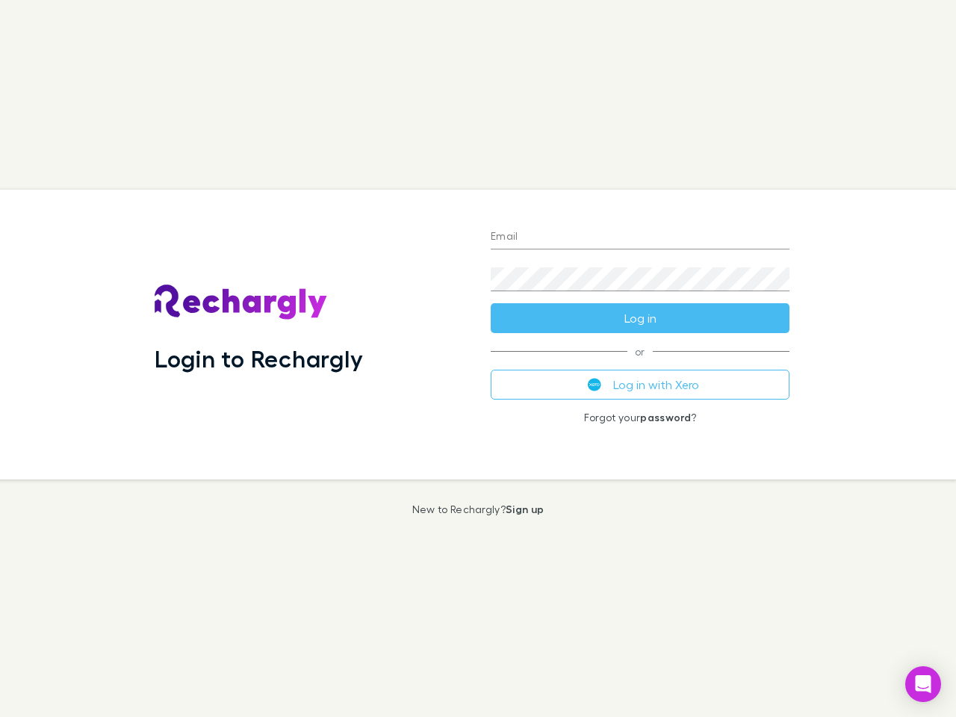
click at [478, 359] on div "Login to Rechargly" at bounding box center [311, 335] width 336 height 290
click at [640, 238] on input "Email" at bounding box center [640, 238] width 299 height 24
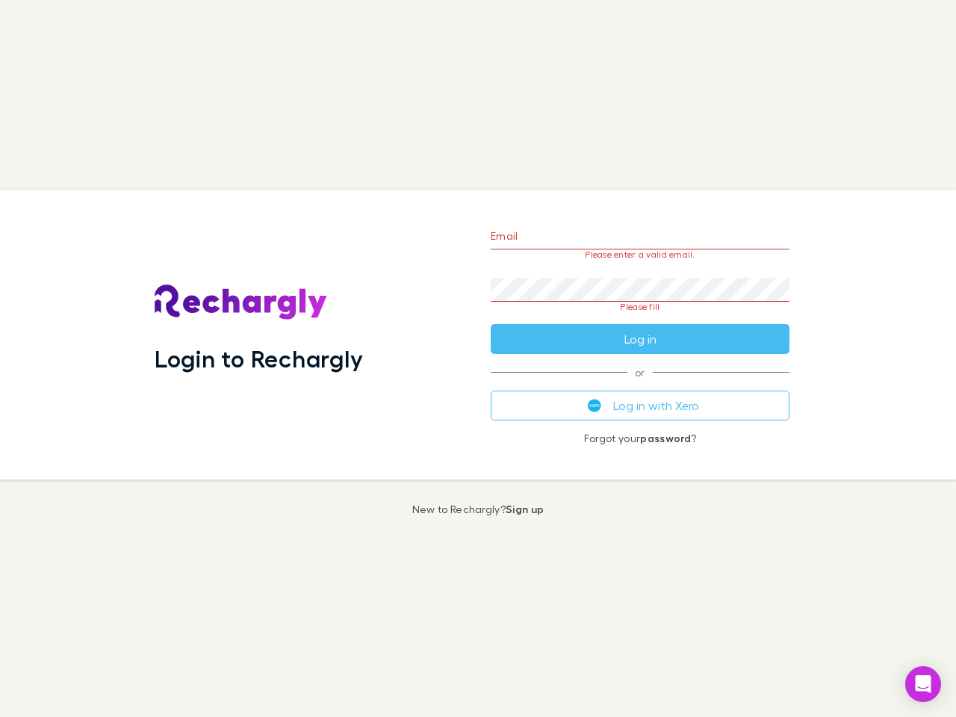
click at [640, 318] on form "Email Please enter a valid email. Password Please fill Log in" at bounding box center [640, 284] width 299 height 140
click at [640, 385] on div "Email Please enter a valid email. Password Please fill Log in or Log in with Xe…" at bounding box center [640, 335] width 323 height 290
click at [923, 684] on icon "Open Intercom Messenger" at bounding box center [924, 684] width 16 height 18
